Goal: Task Accomplishment & Management: Use online tool/utility

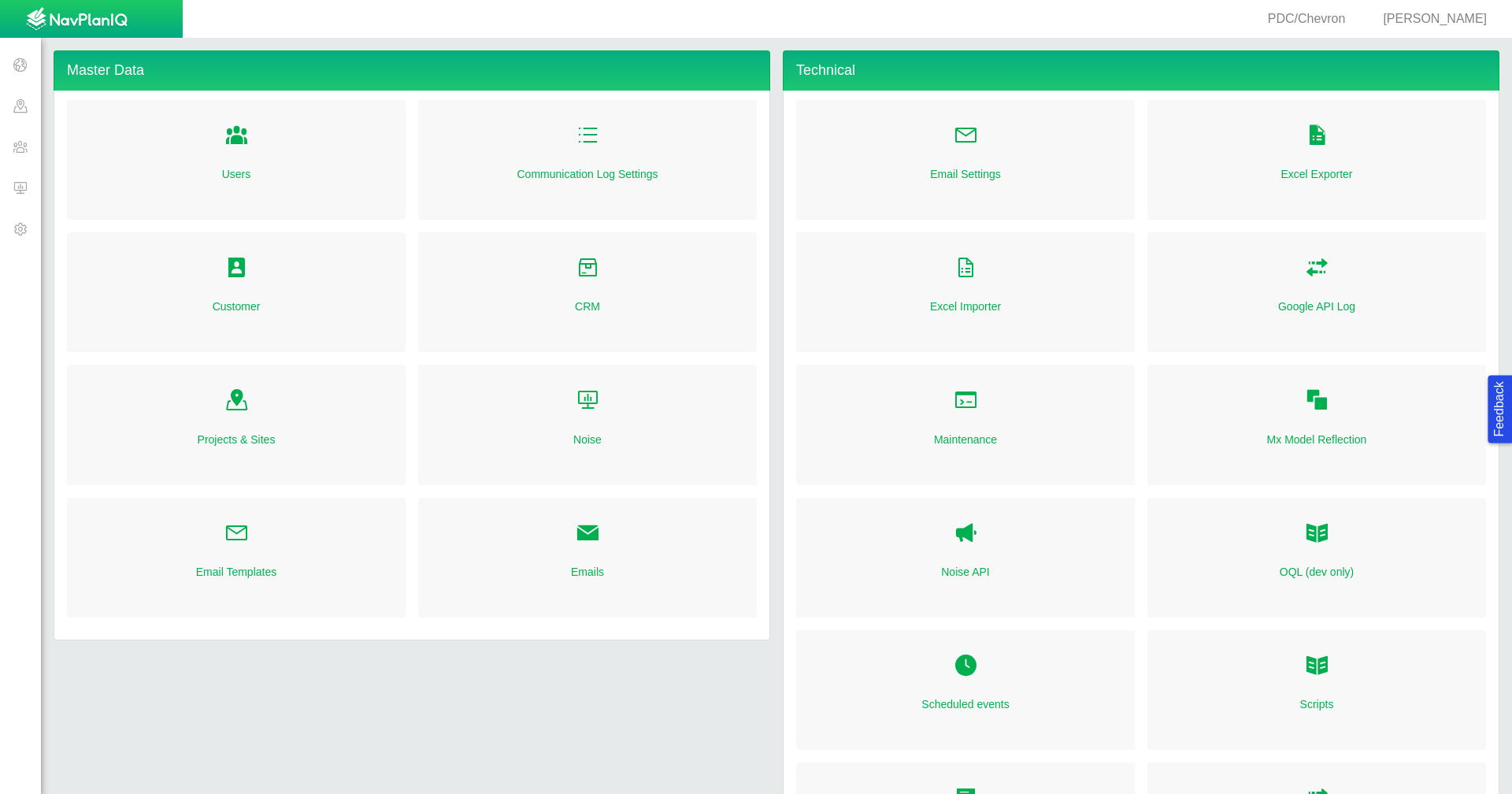
click at [32, 145] on span at bounding box center [20, 146] width 41 height 41
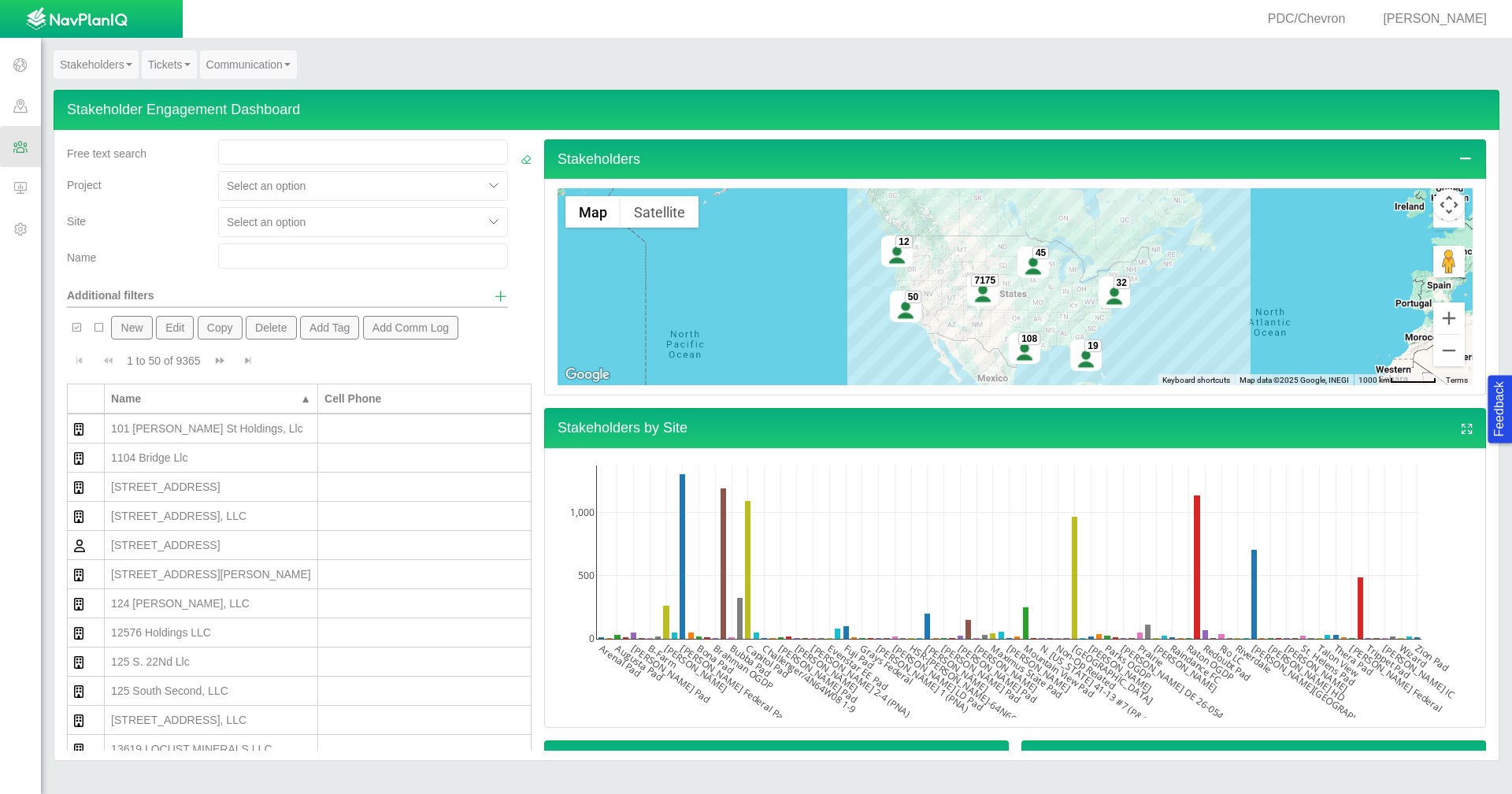
click at [152, 59] on link "Tickets" at bounding box center [170, 65] width 56 height 29
click at [175, 91] on link "Ticket Dashboard" at bounding box center [205, 93] width 124 height 20
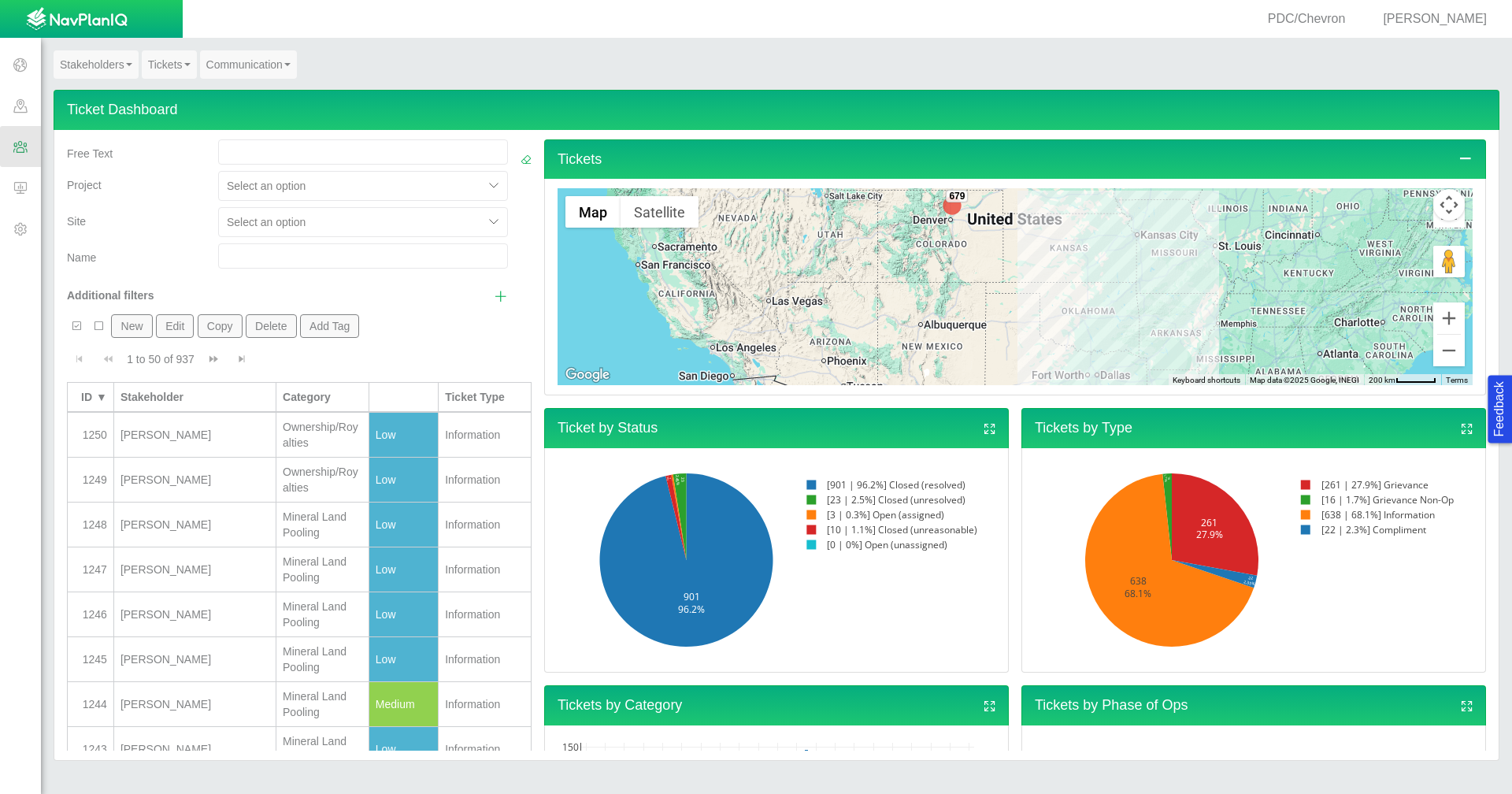
click at [411, 222] on div at bounding box center [351, 221] width 249 height 19
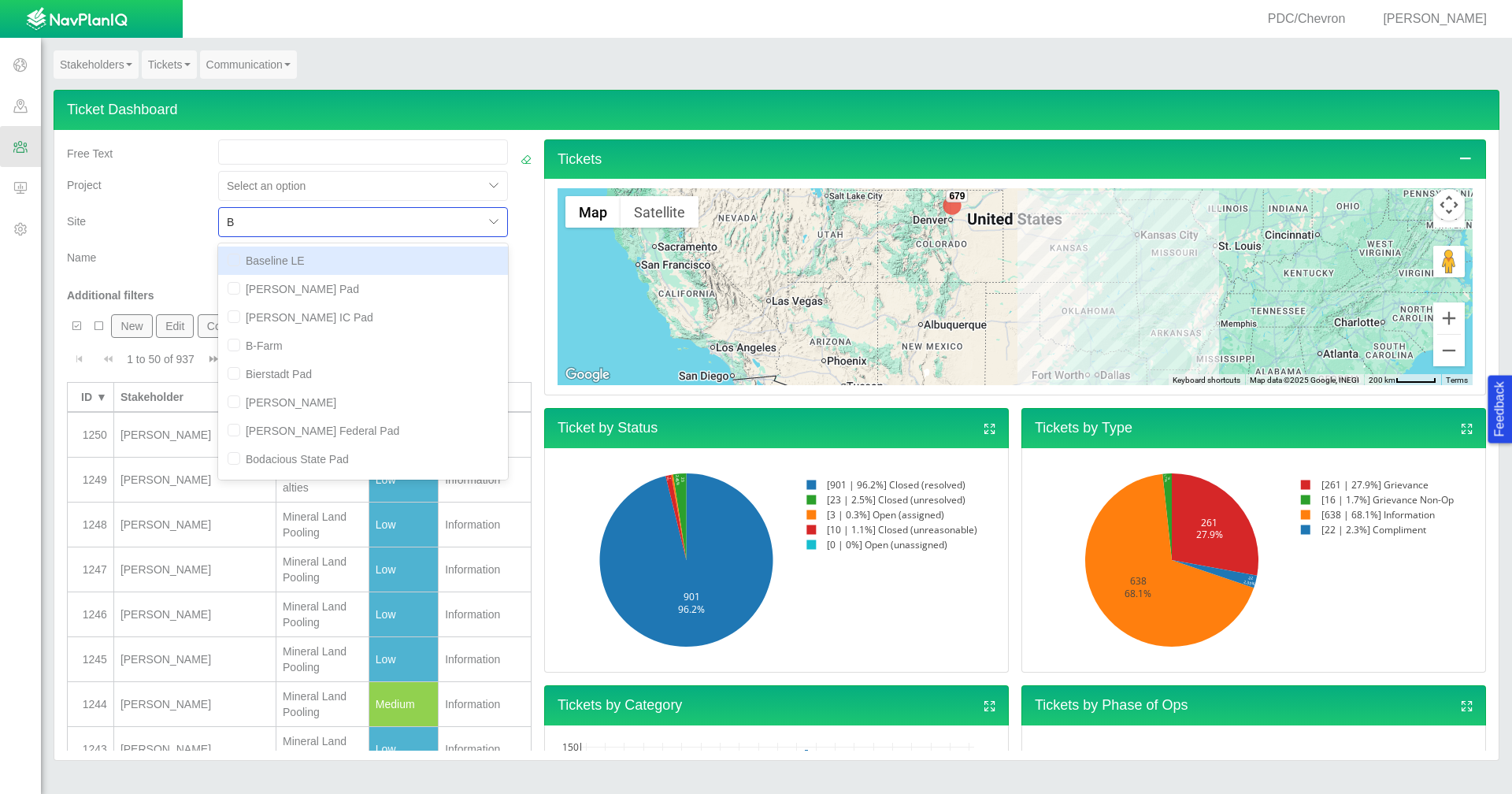
type input "Bo"
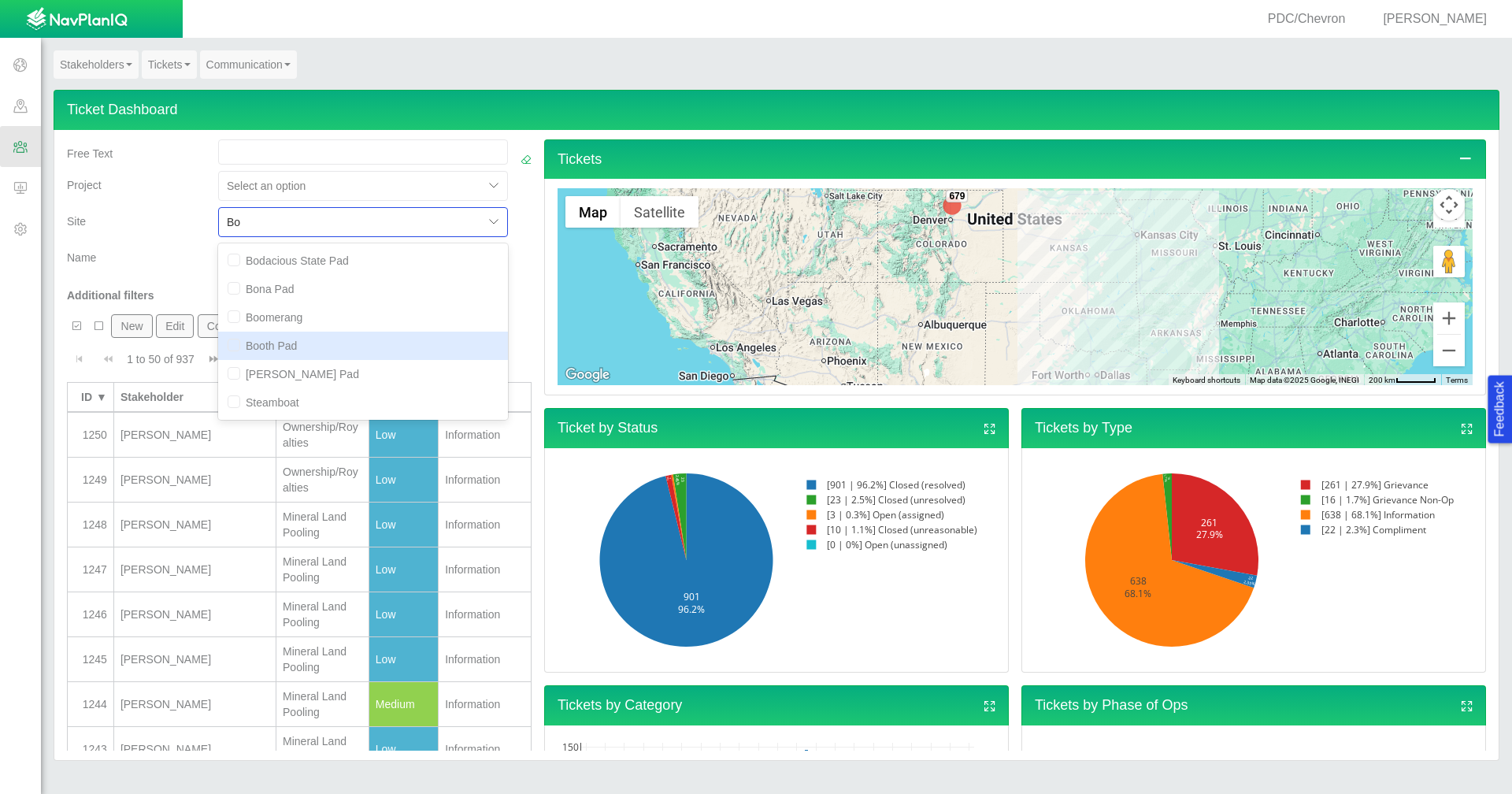
click at [364, 341] on div "Booth Pad" at bounding box center [362, 346] width 290 height 29
checkbox input "false"
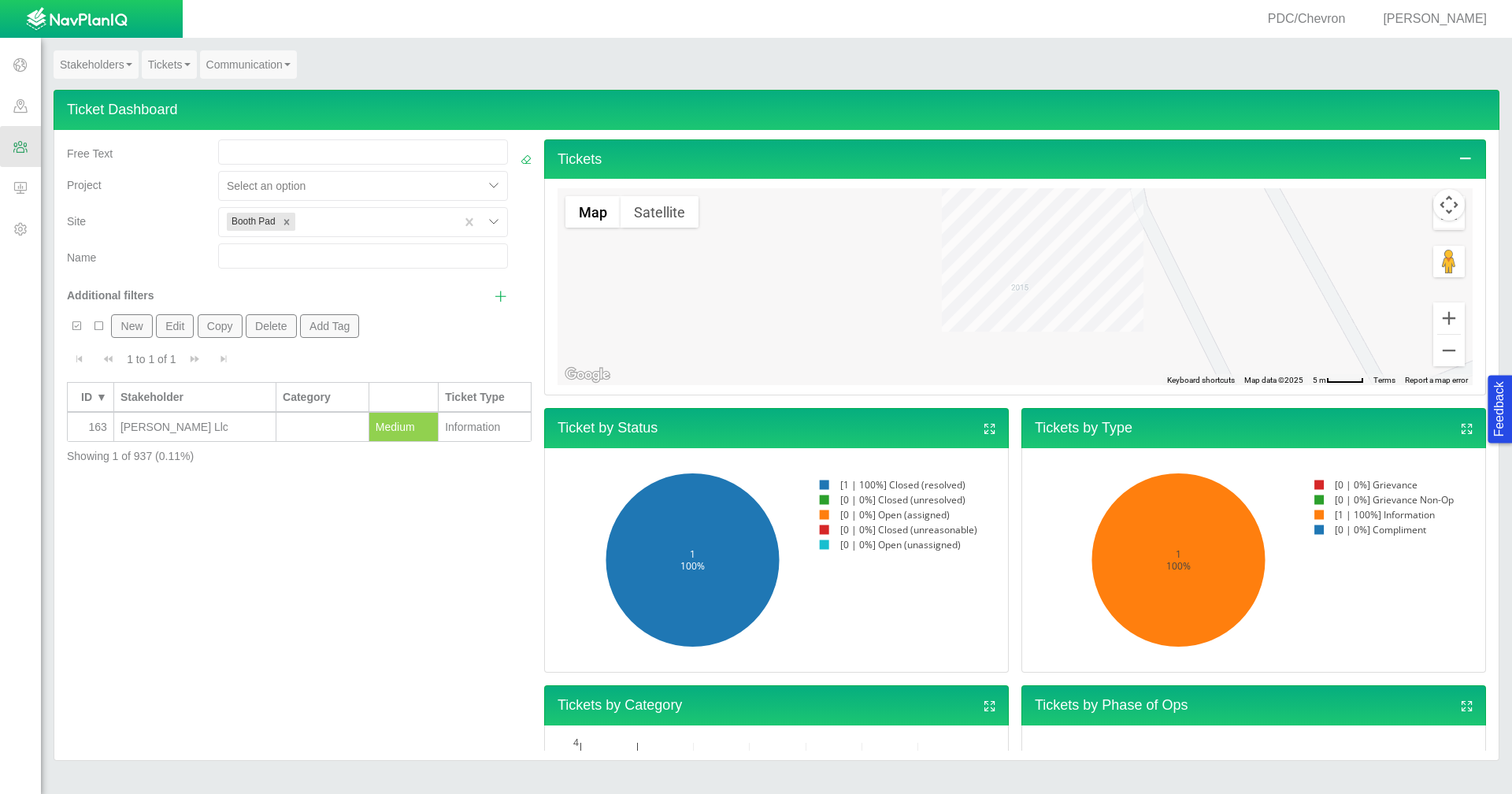
click at [174, 435] on td "[PERSON_NAME] Llc" at bounding box center [195, 427] width 162 height 29
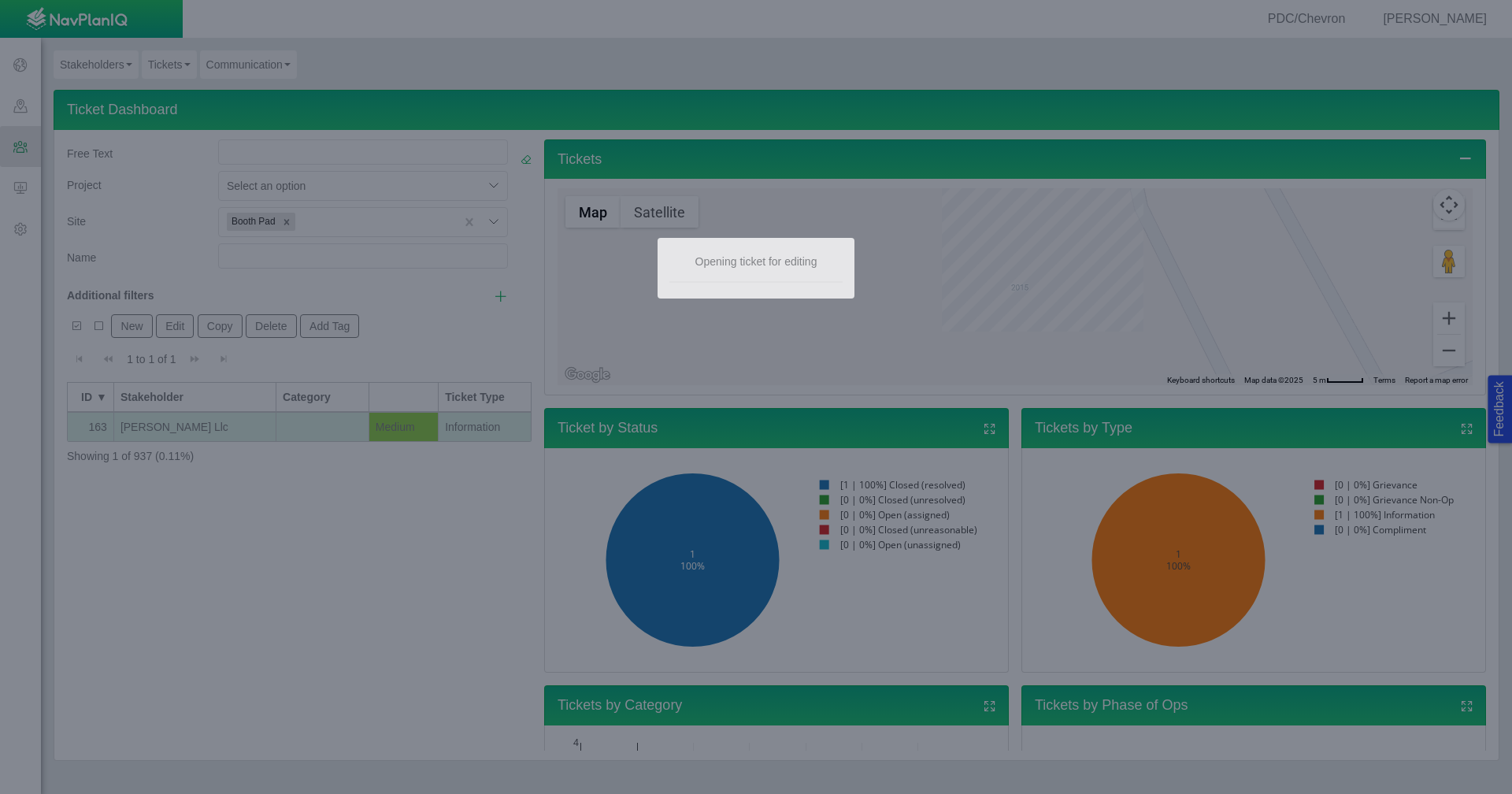
select select "149744687610124333"
select select "150870587516967431"
select select "92605267337849156"
select select "81909218222849185"
select select "99923616732340557"
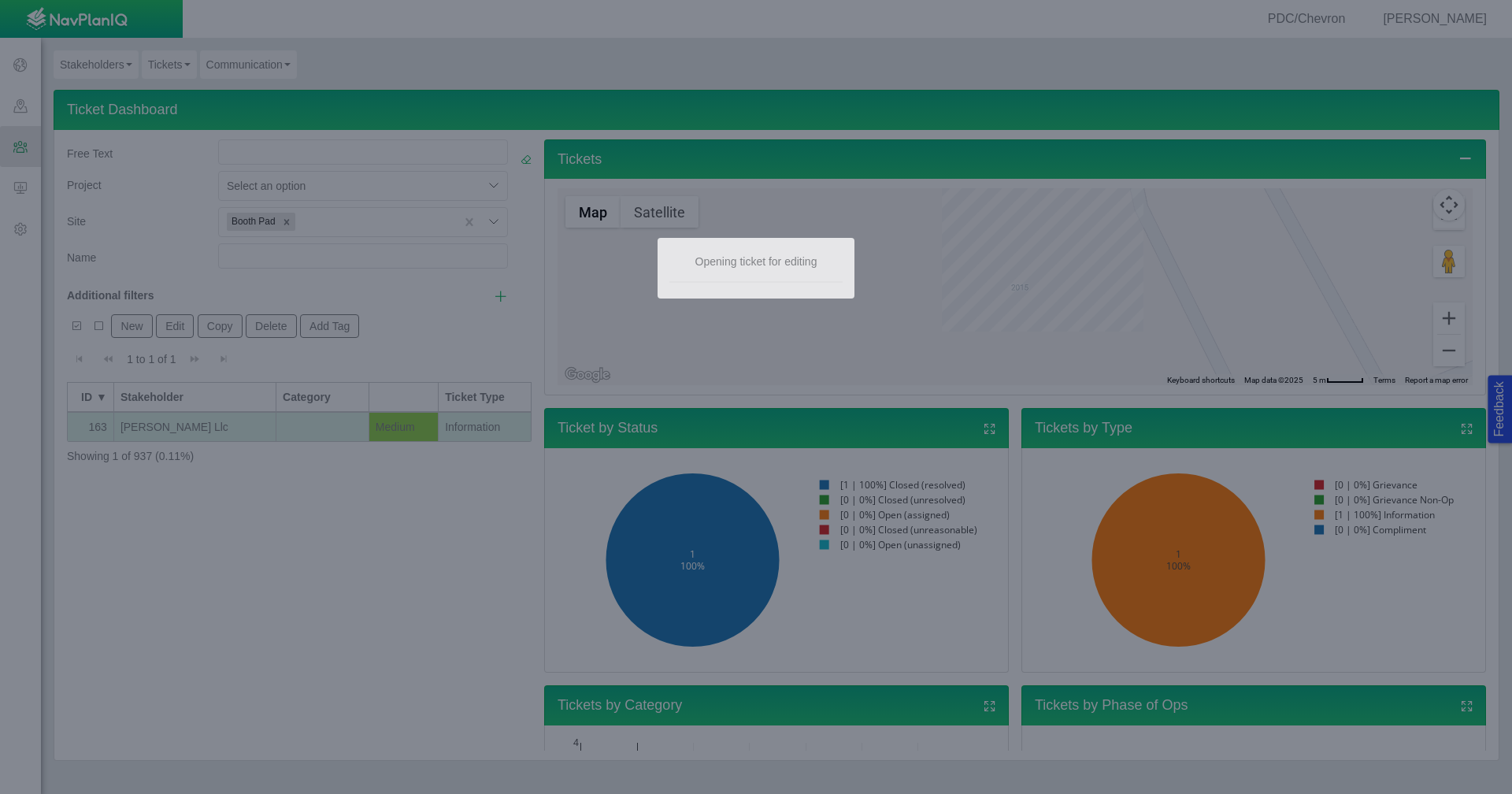
select select "27303072740934058"
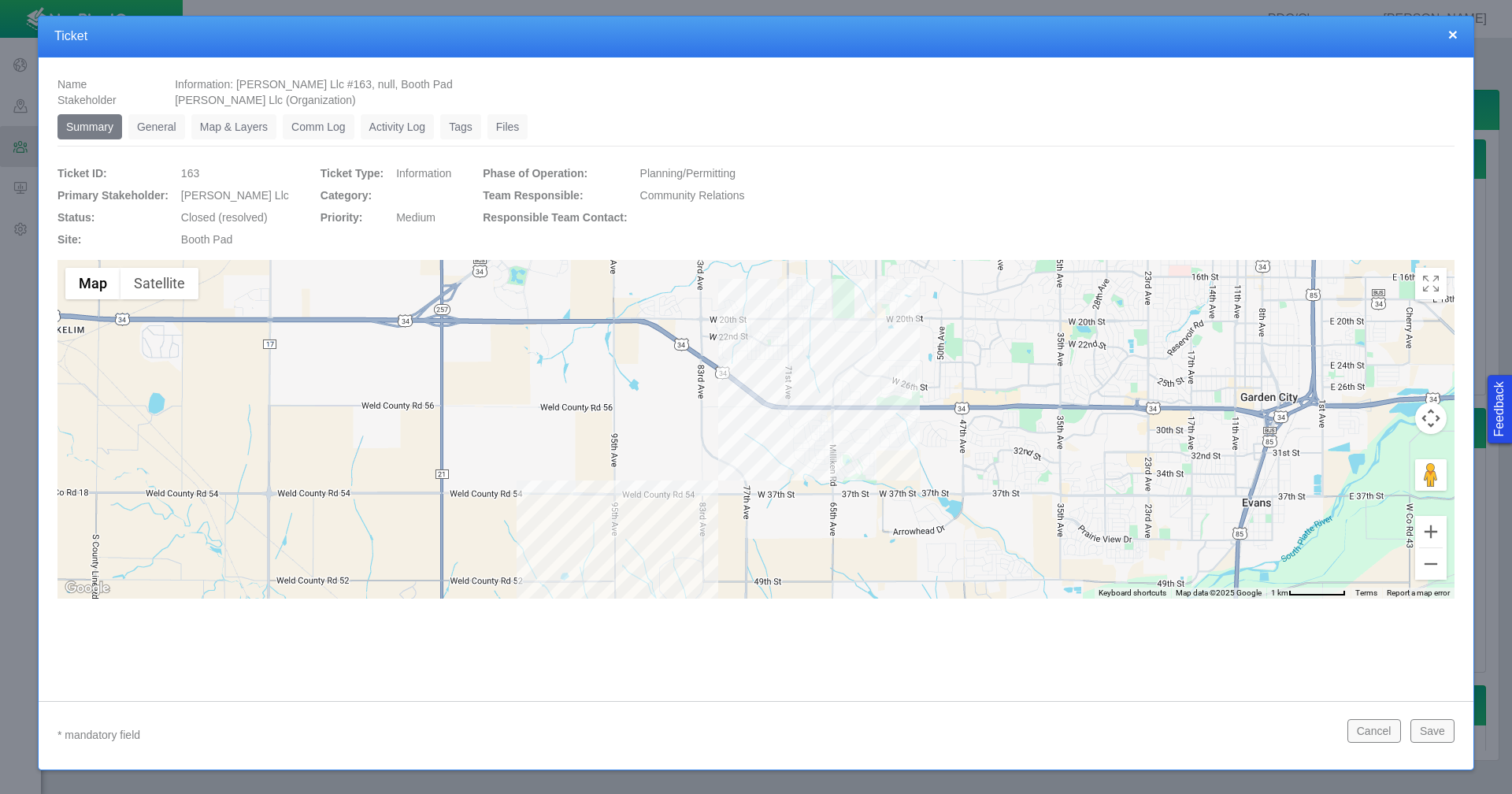
click at [164, 124] on link "General" at bounding box center [156, 127] width 56 height 25
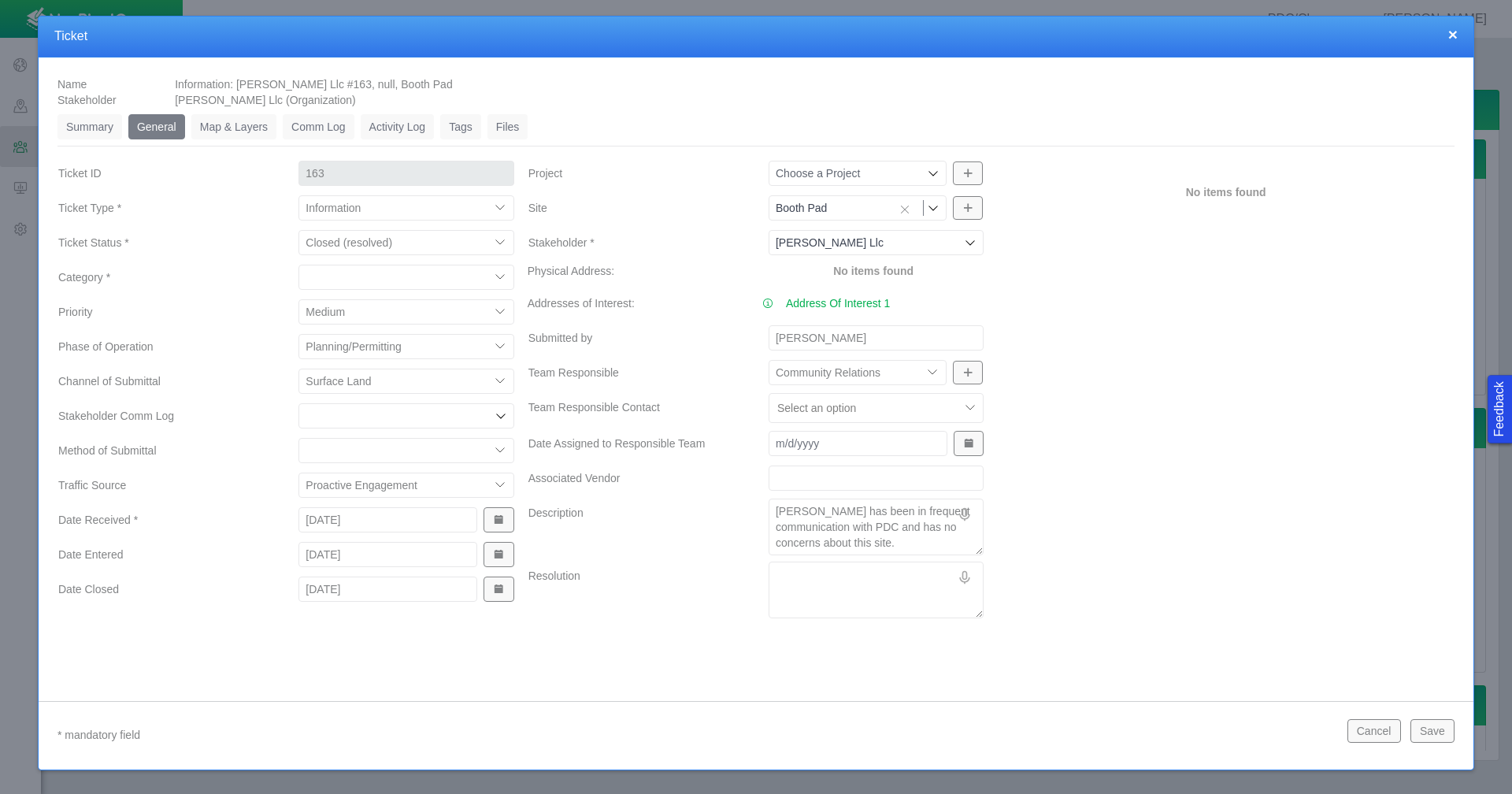
click at [1451, 33] on button "×" at bounding box center [1452, 34] width 10 height 16
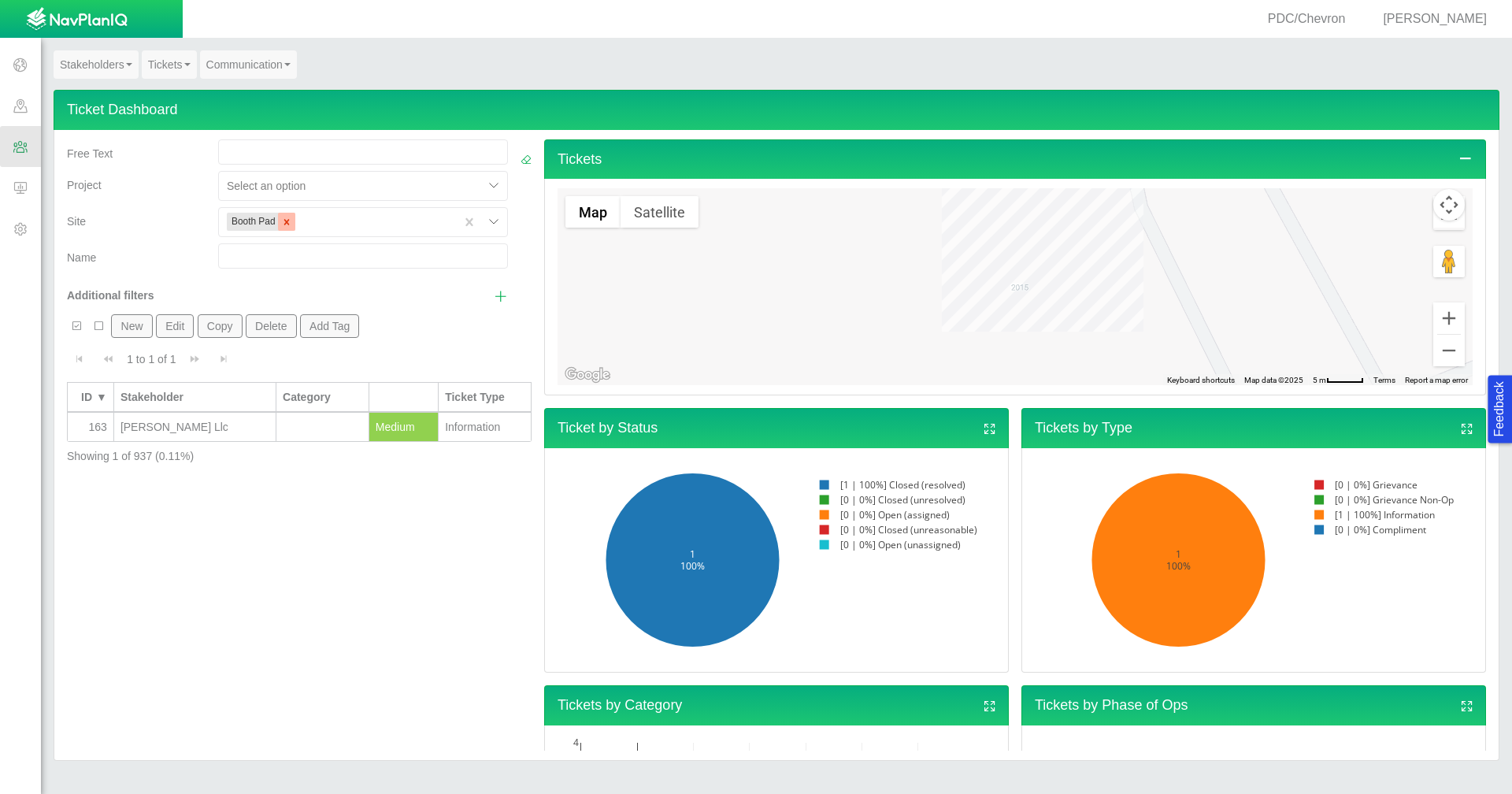
click at [289, 221] on icon "Remove Booth Pad" at bounding box center [287, 222] width 11 height 11
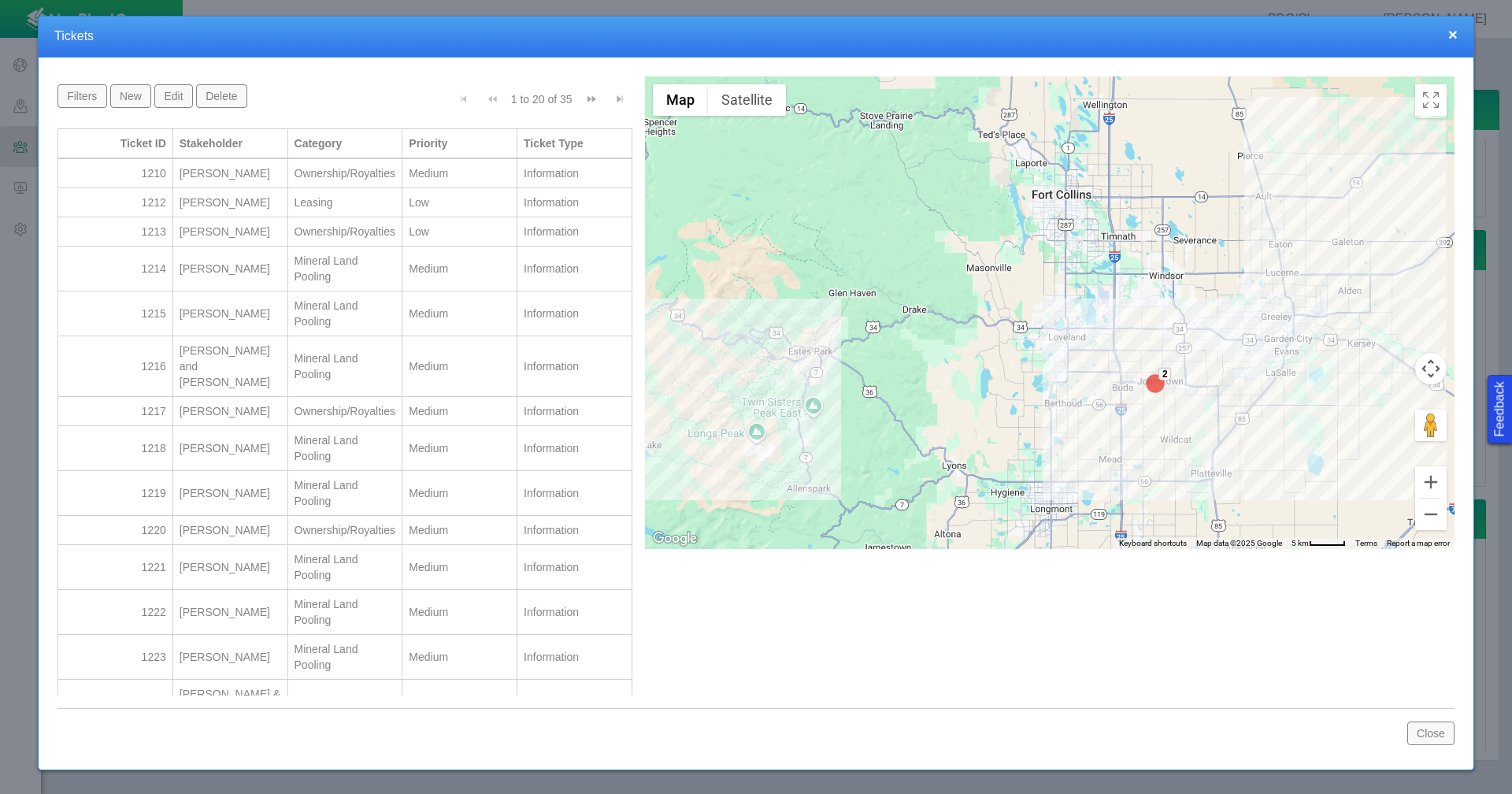
click at [1452, 35] on button "×" at bounding box center [1452, 34] width 10 height 16
